Goal: Information Seeking & Learning: Learn about a topic

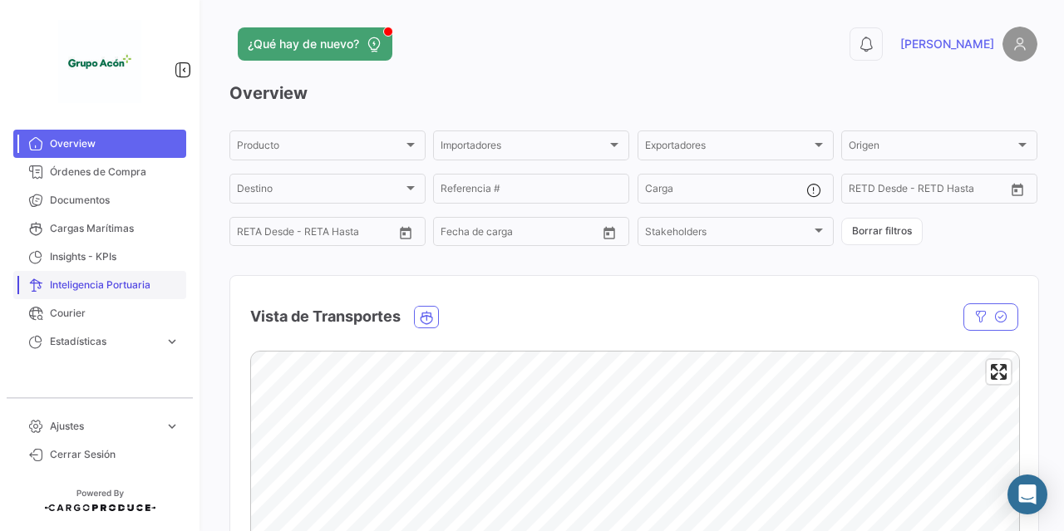
click at [121, 283] on span "Inteligencia Portuaria" at bounding box center [115, 285] width 130 height 15
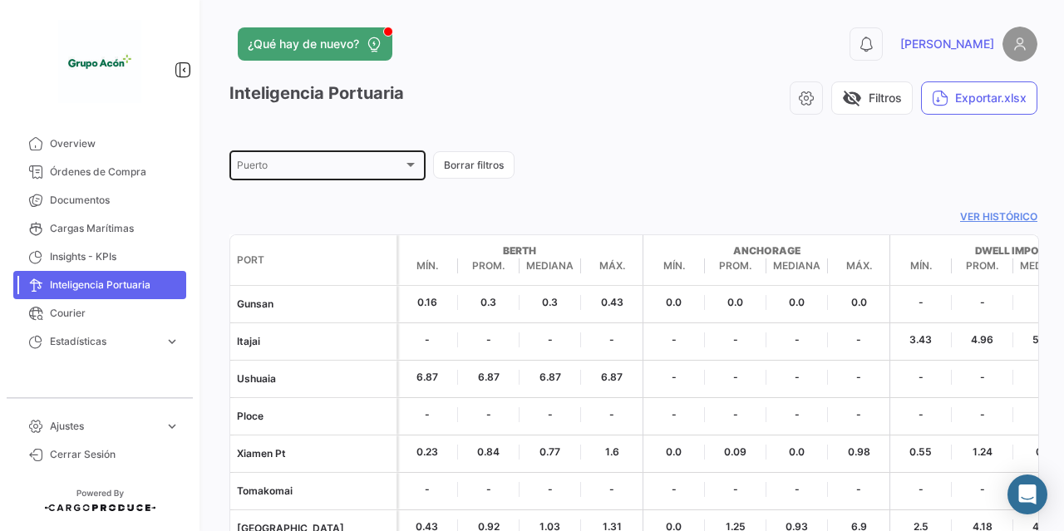
click at [355, 165] on div "Puerto" at bounding box center [320, 168] width 166 height 12
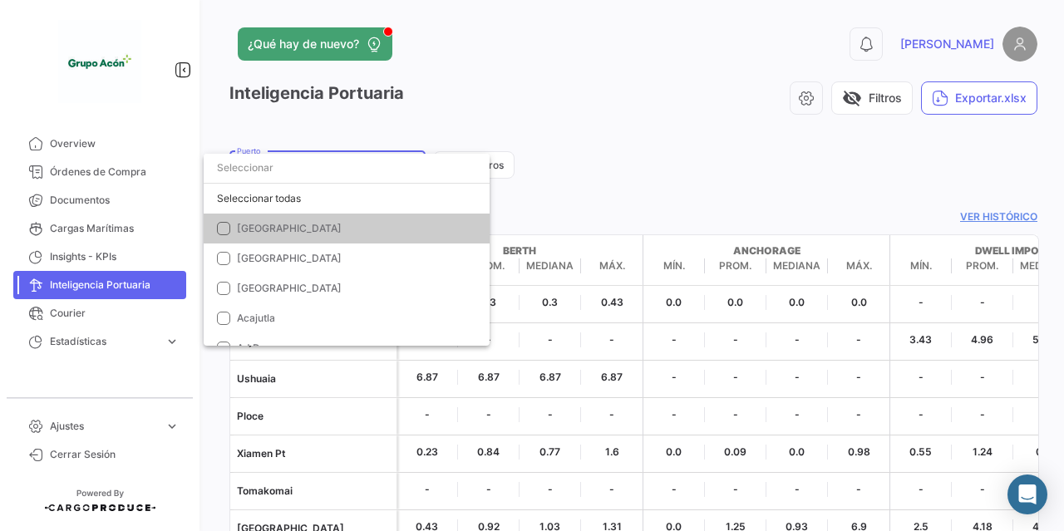
click at [345, 173] on input "dropdown search" at bounding box center [347, 168] width 286 height 30
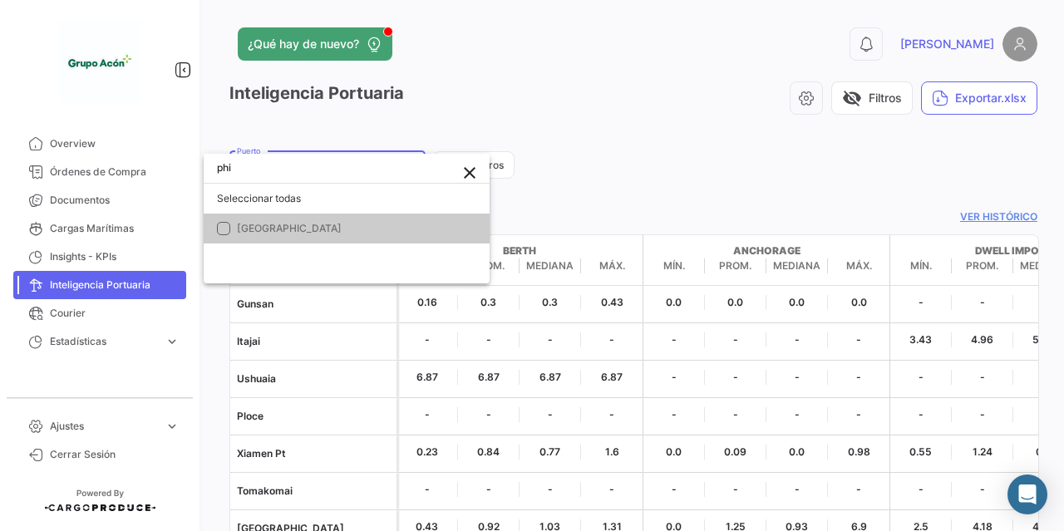
type input "phi"
click at [249, 235] on span "[GEOGRAPHIC_DATA]" at bounding box center [353, 228] width 233 height 15
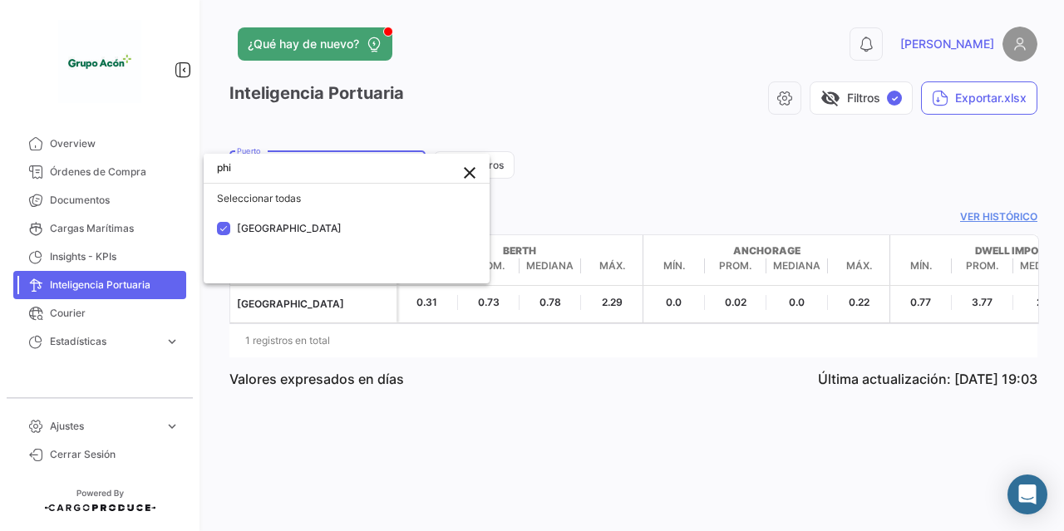
click at [649, 180] on div at bounding box center [532, 265] width 1064 height 531
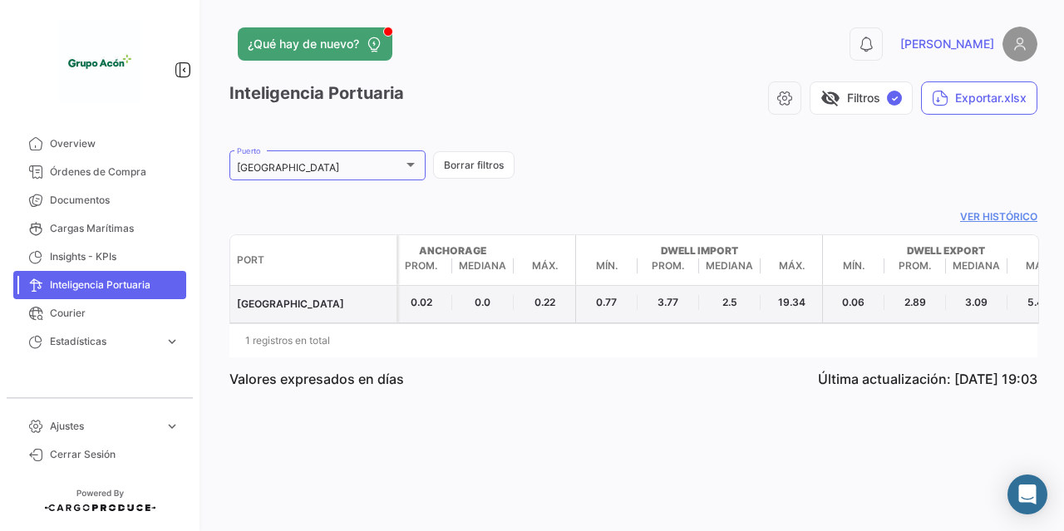
scroll to position [0, 344]
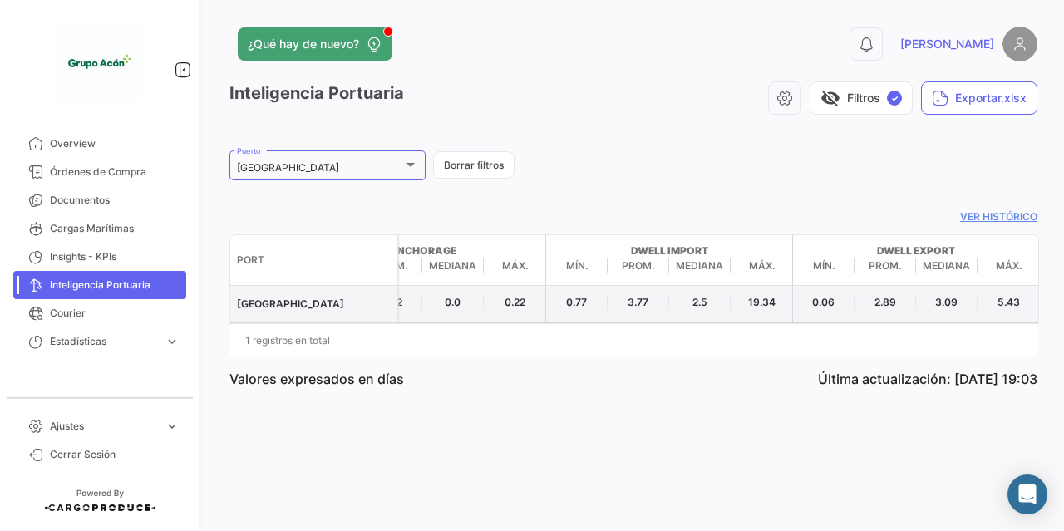
click at [705, 299] on span "2.5" at bounding box center [700, 302] width 62 height 15
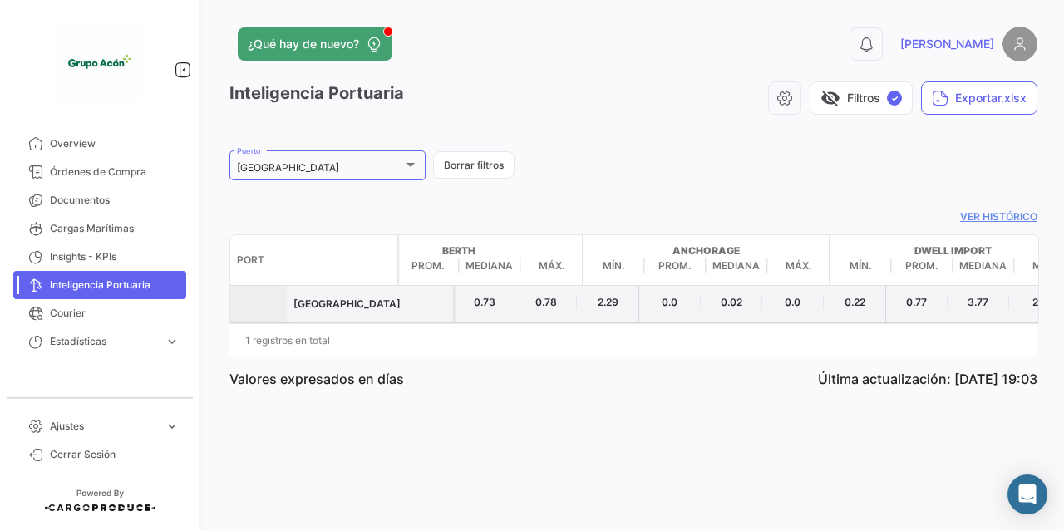
scroll to position [0, 0]
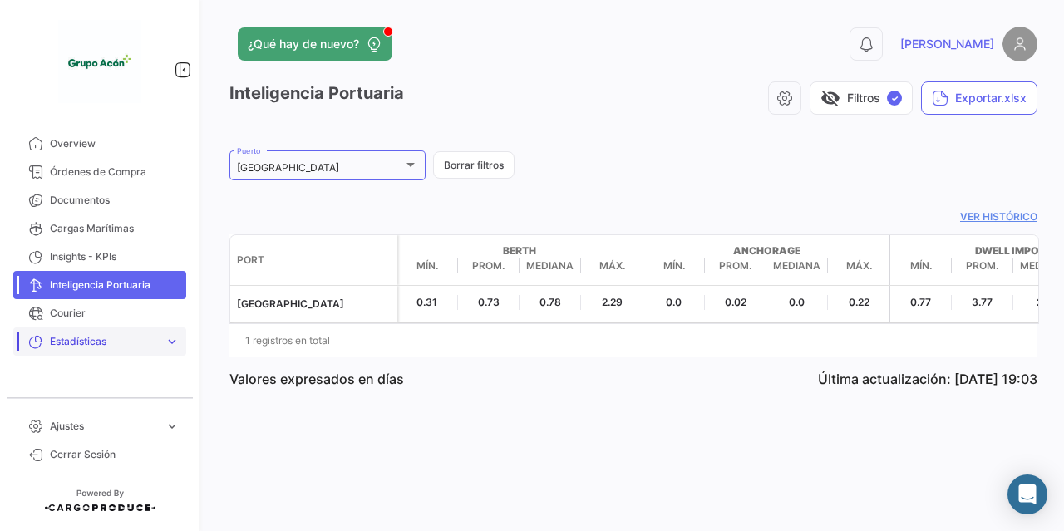
click at [137, 351] on link "Estadísticas expand_more" at bounding box center [99, 341] width 173 height 28
click at [110, 376] on span "Tiempo a destino" at bounding box center [83, 376] width 81 height 15
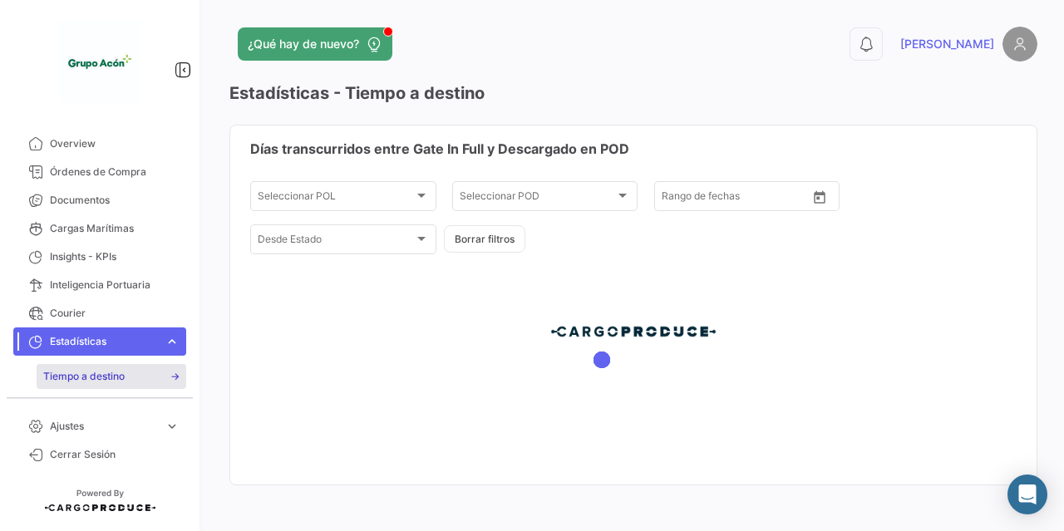
type input "[DATE]"
click at [407, 200] on div at bounding box center [633, 346] width 806 height 359
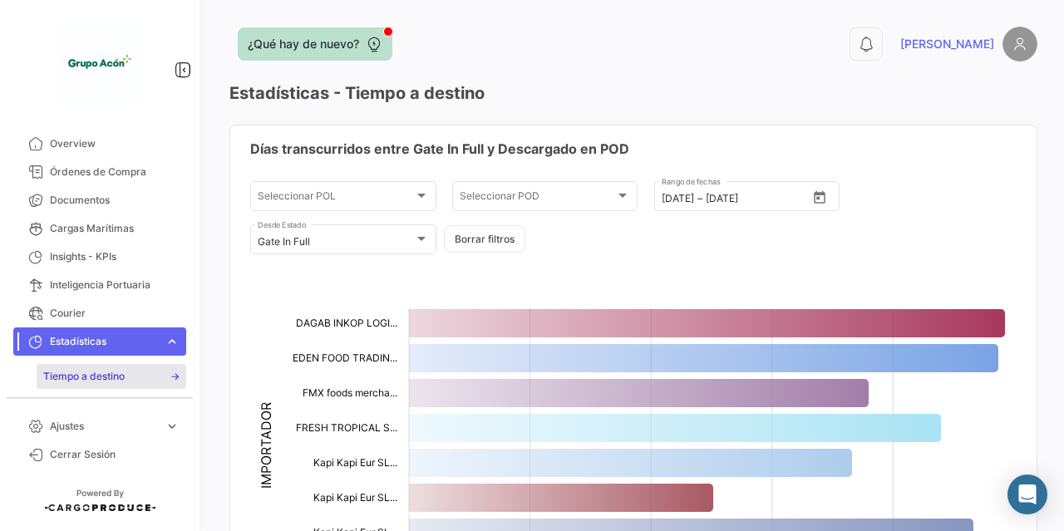
click at [334, 51] on span "¿Qué hay de nuevo?" at bounding box center [303, 44] width 111 height 17
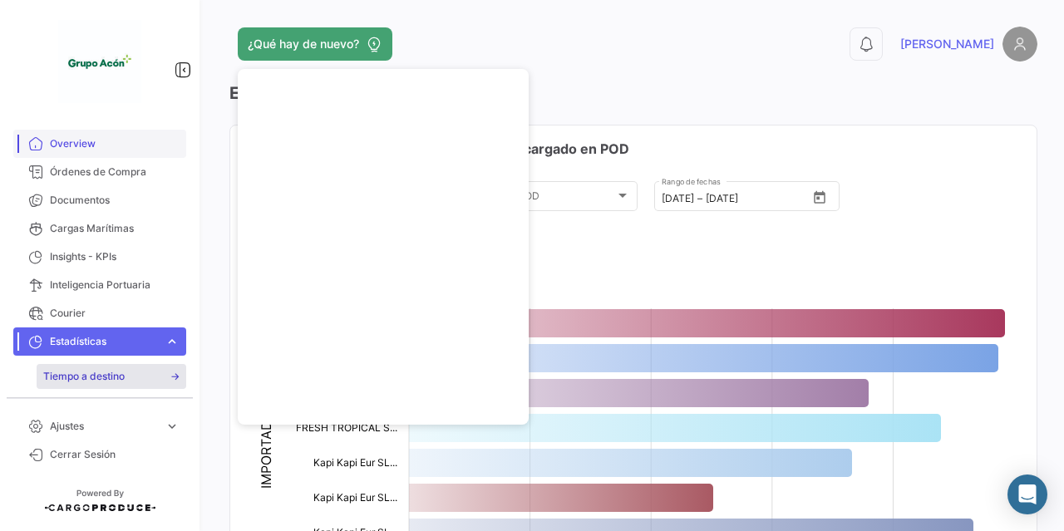
click at [111, 144] on span "Overview" at bounding box center [115, 143] width 130 height 15
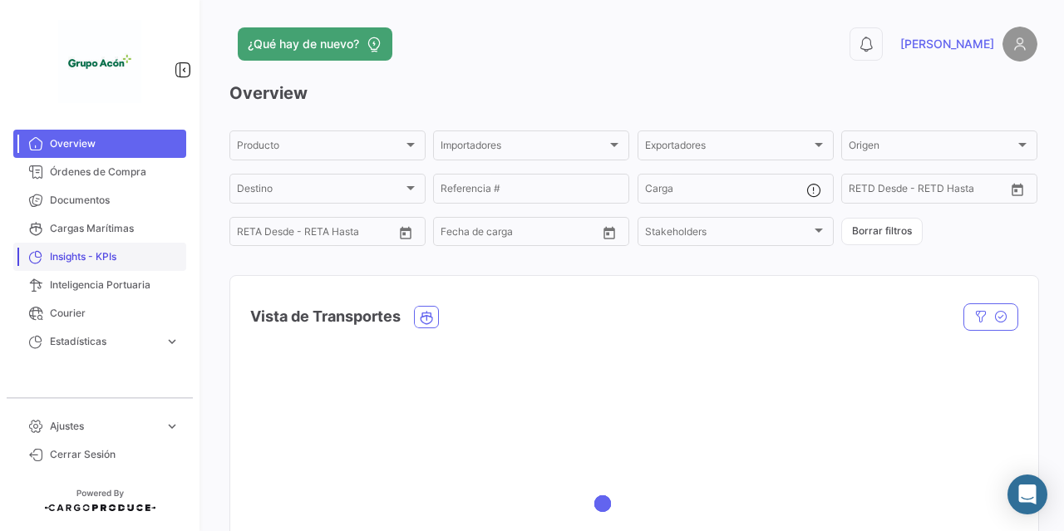
click at [109, 258] on span "Insights - KPIs" at bounding box center [115, 256] width 130 height 15
